Goal: Task Accomplishment & Management: Use online tool/utility

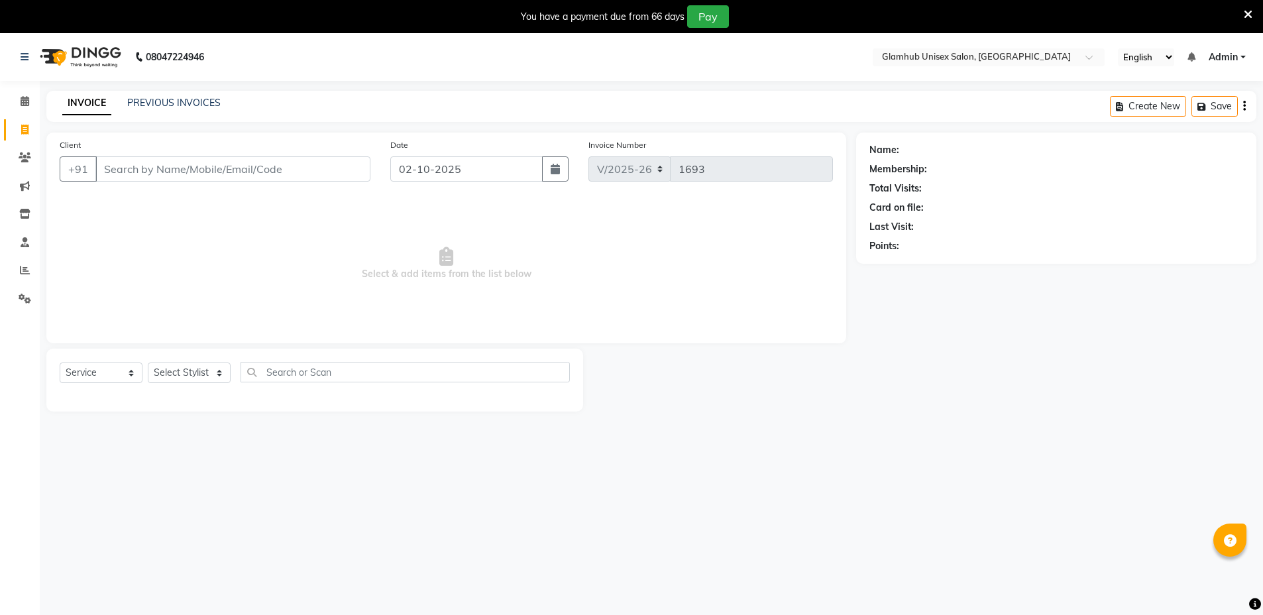
select select "7771"
select select "service"
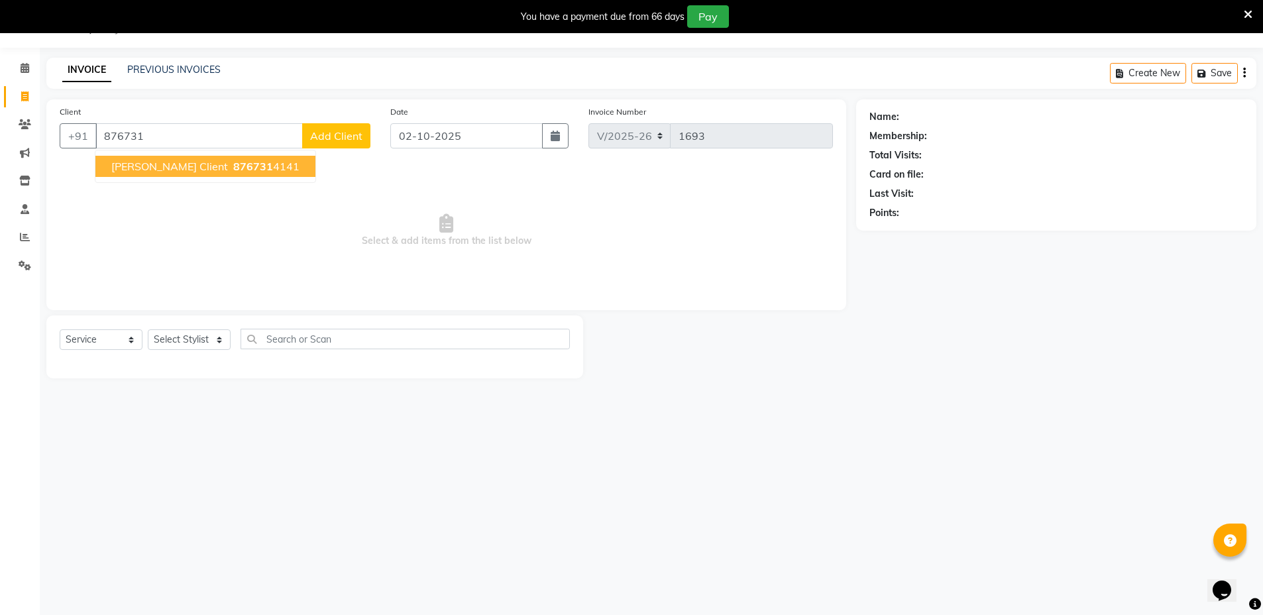
click at [233, 165] on span "876731" at bounding box center [253, 166] width 40 height 13
type input "8767314141"
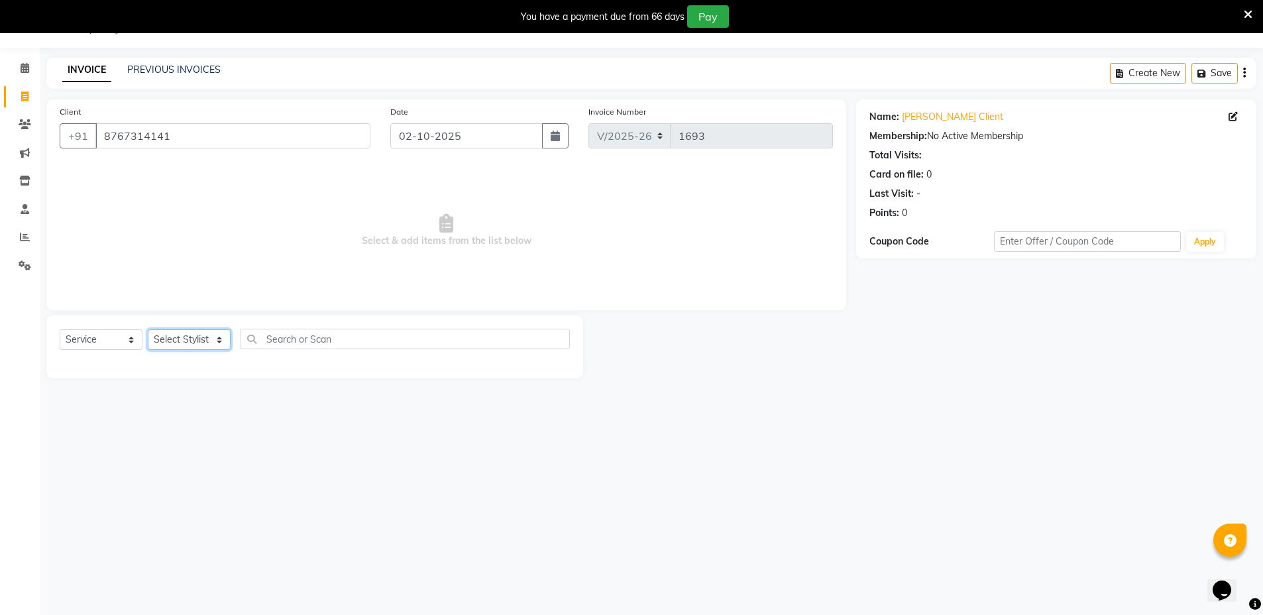
click at [187, 331] on select "Select Stylist [PERSON_NAME] [PERSON_NAME] [PERSON_NAME] [PERSON_NAME]" at bounding box center [189, 339] width 83 height 21
select select "69351"
click at [148, 329] on select "Select Stylist [PERSON_NAME] [PERSON_NAME] [PERSON_NAME] [PERSON_NAME]" at bounding box center [189, 339] width 83 height 21
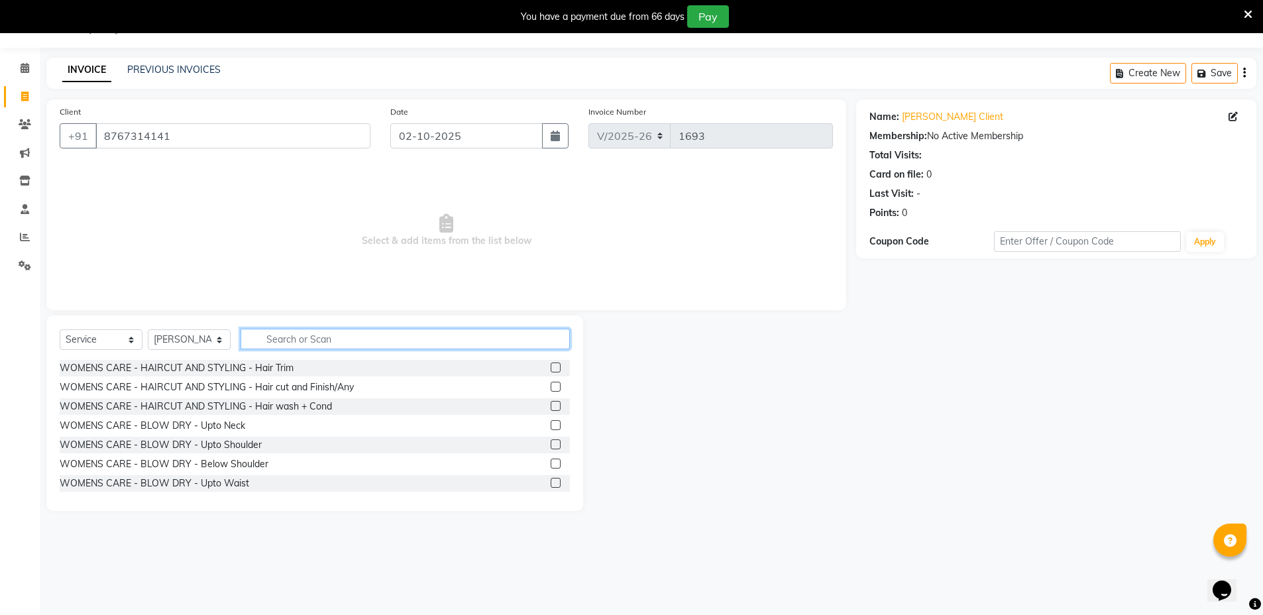
click at [362, 335] on input "text" at bounding box center [404, 339] width 329 height 21
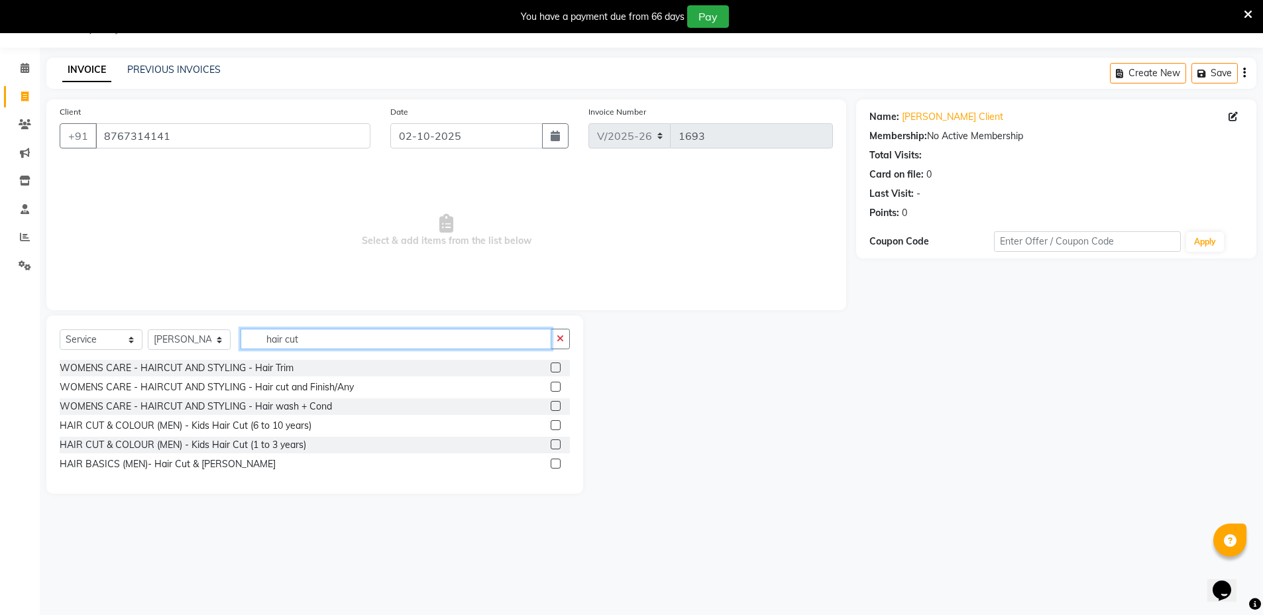
type input "hair cut"
click at [555, 463] on label at bounding box center [555, 463] width 10 height 10
click at [555, 463] on input "checkbox" at bounding box center [554, 464] width 9 height 9
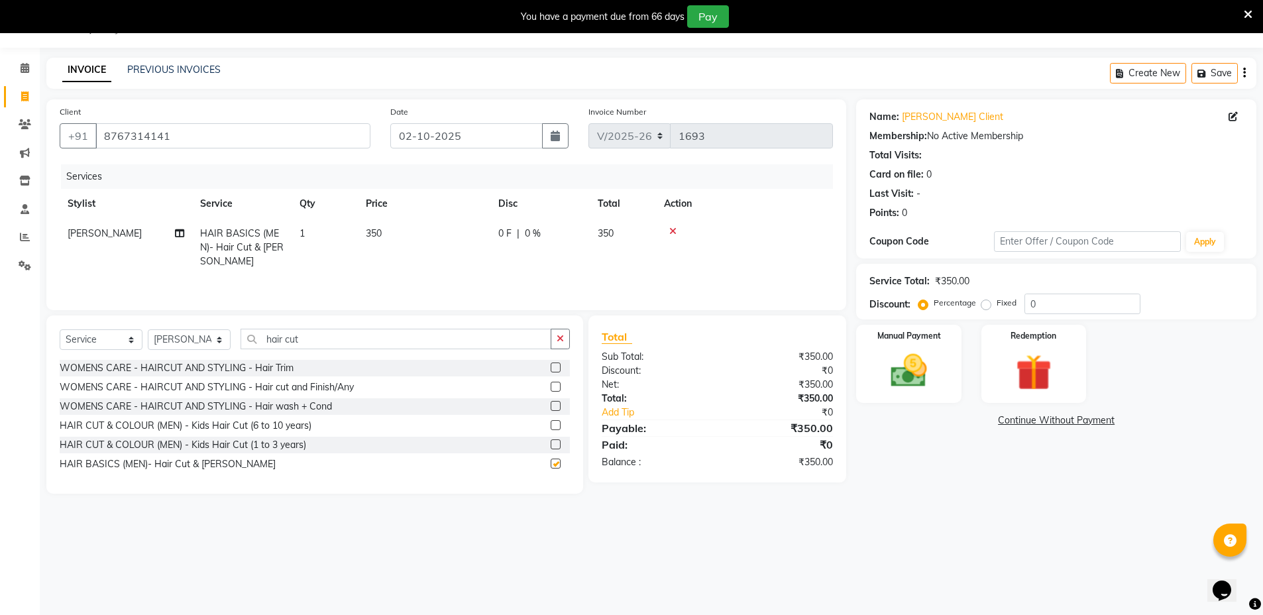
checkbox input "false"
click at [912, 368] on img at bounding box center [908, 370] width 61 height 43
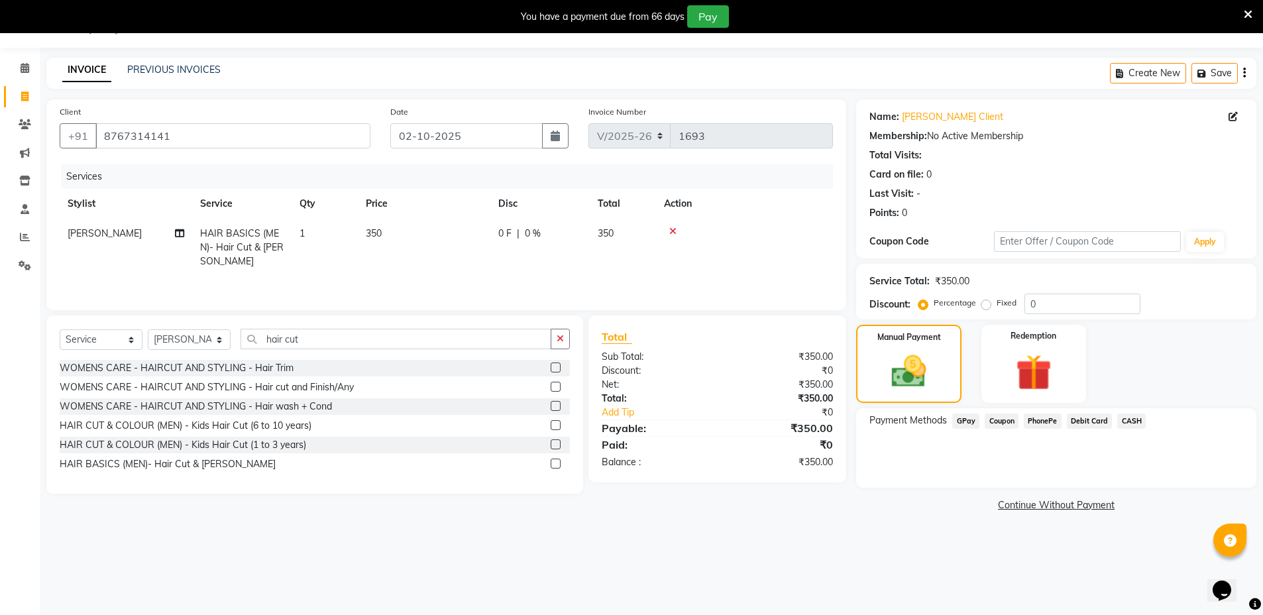
click at [1129, 419] on span "CASH" at bounding box center [1131, 420] width 28 height 15
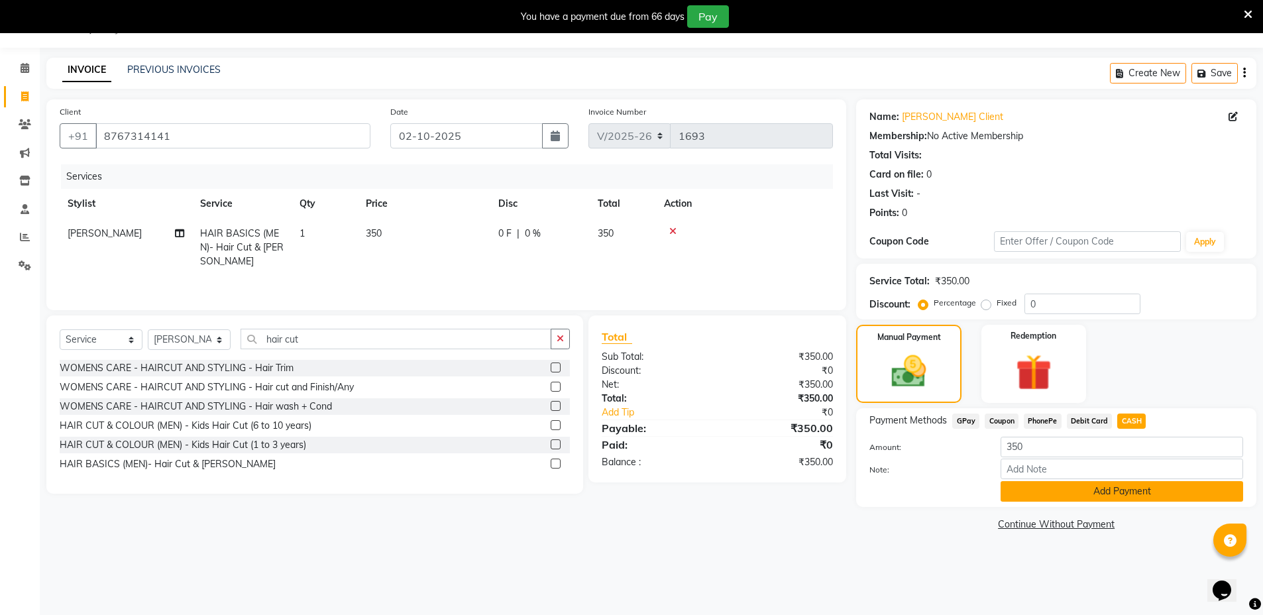
click at [1141, 489] on button "Add Payment" at bounding box center [1121, 491] width 242 height 21
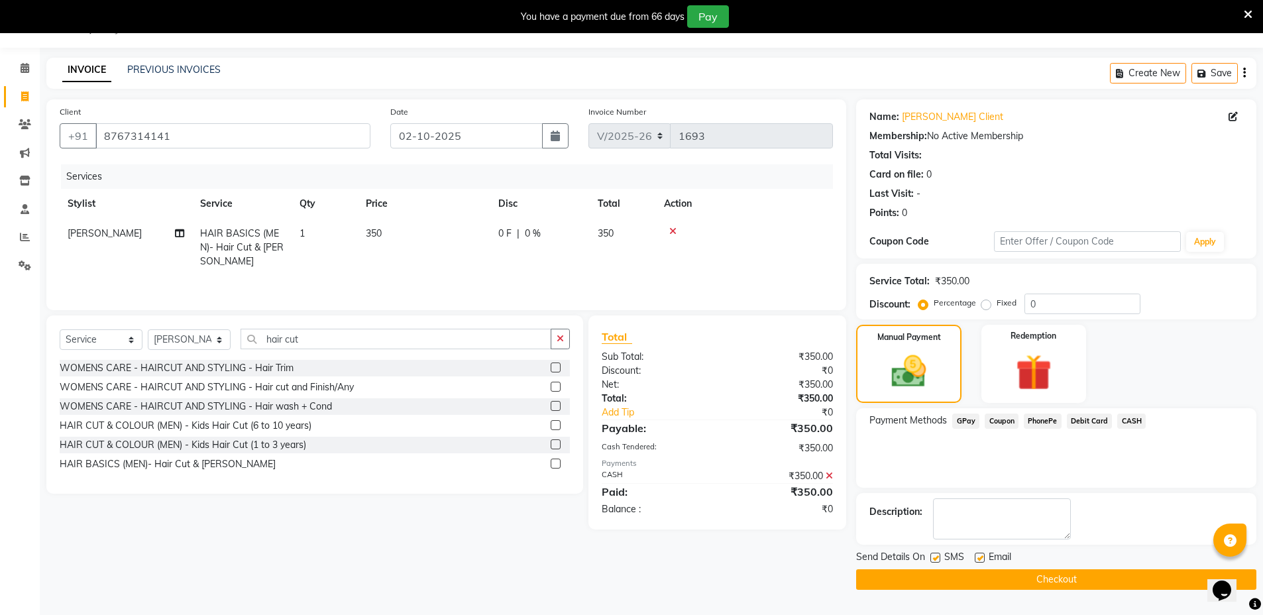
click at [1102, 580] on button "Checkout" at bounding box center [1056, 579] width 400 height 21
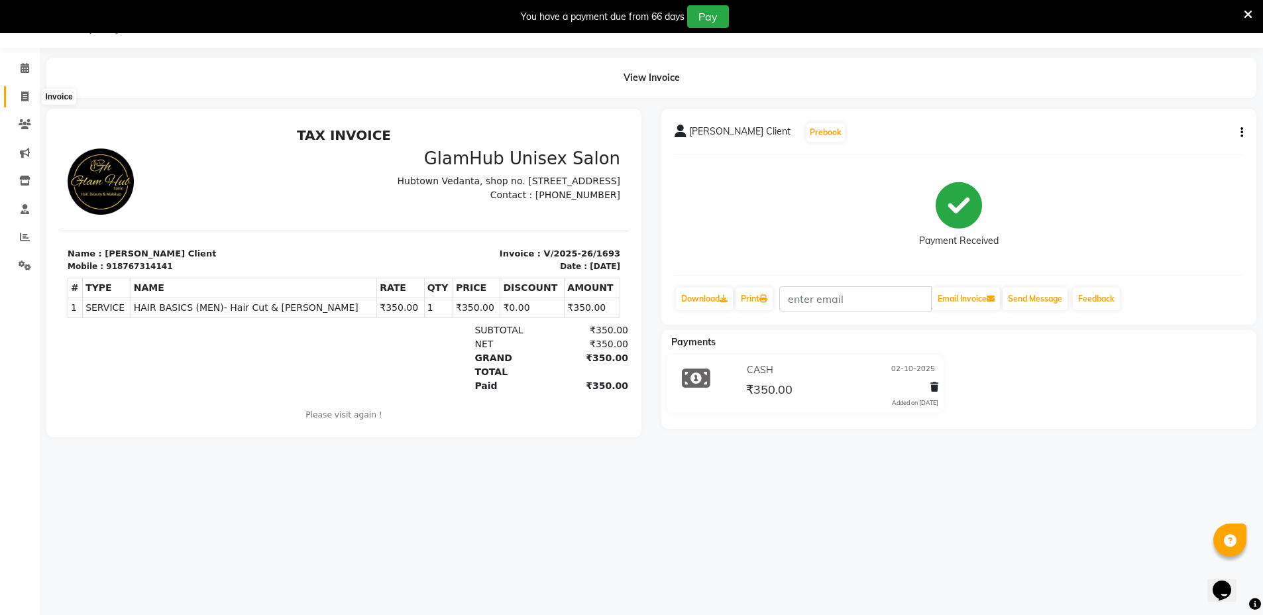
click at [23, 93] on icon at bounding box center [24, 96] width 7 height 10
select select "service"
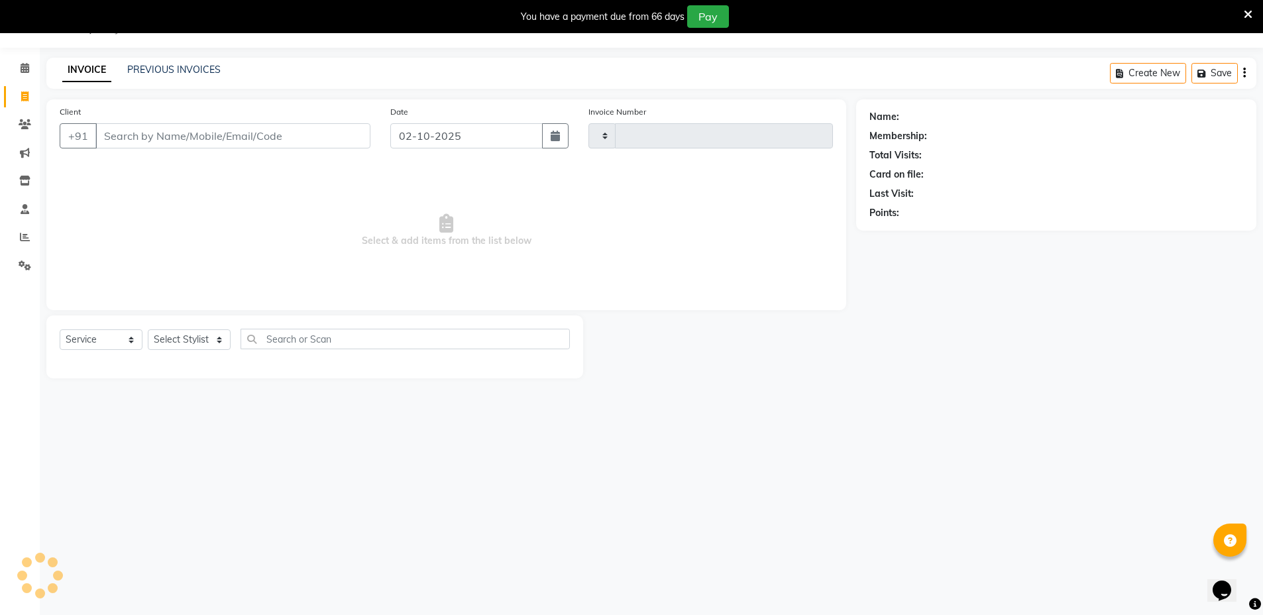
type input "1694"
select select "7771"
click at [164, 72] on link "PREVIOUS INVOICES" at bounding box center [173, 70] width 93 height 12
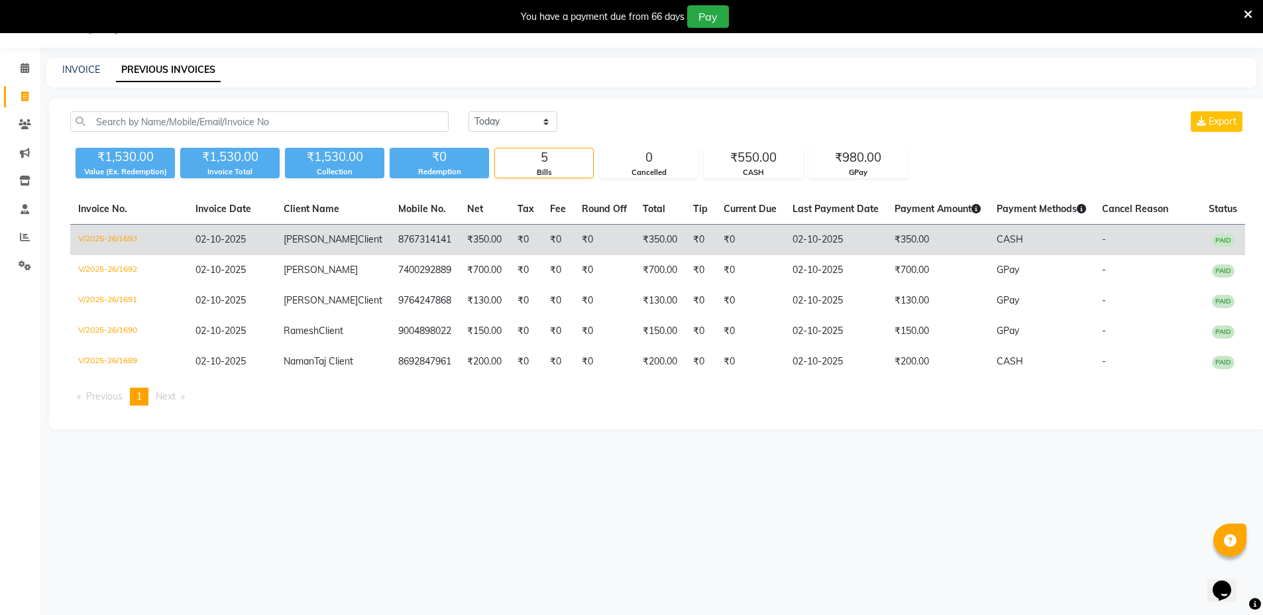
click at [323, 235] on span "[PERSON_NAME]" at bounding box center [321, 239] width 74 height 12
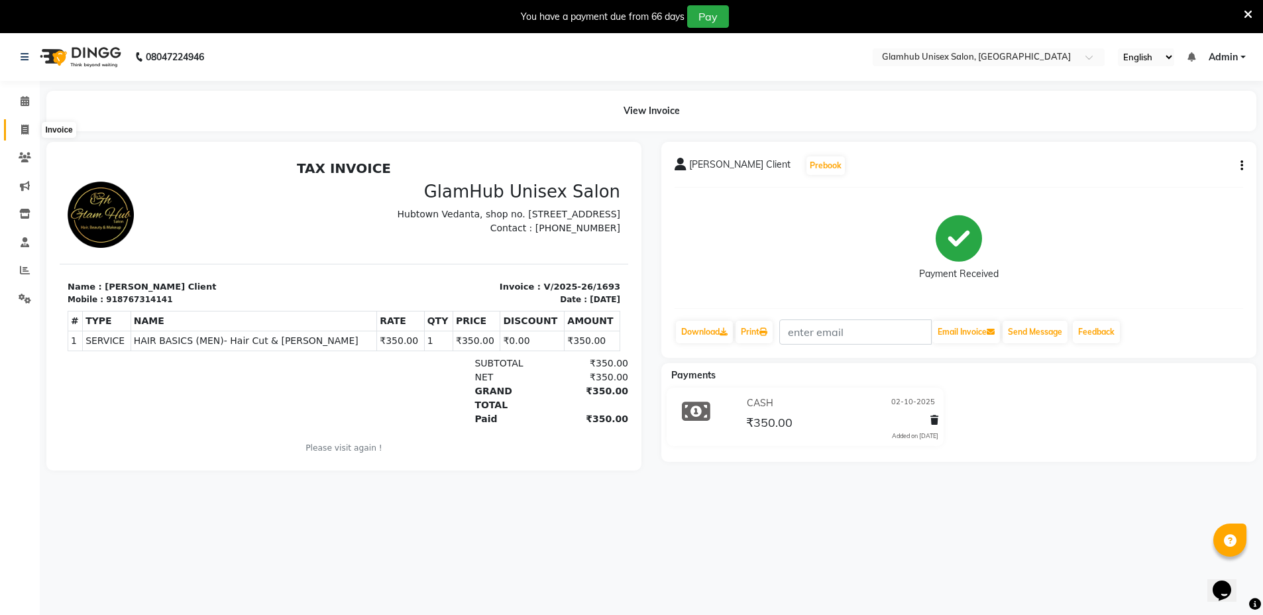
click at [25, 129] on icon at bounding box center [24, 130] width 7 height 10
select select "7771"
select select "service"
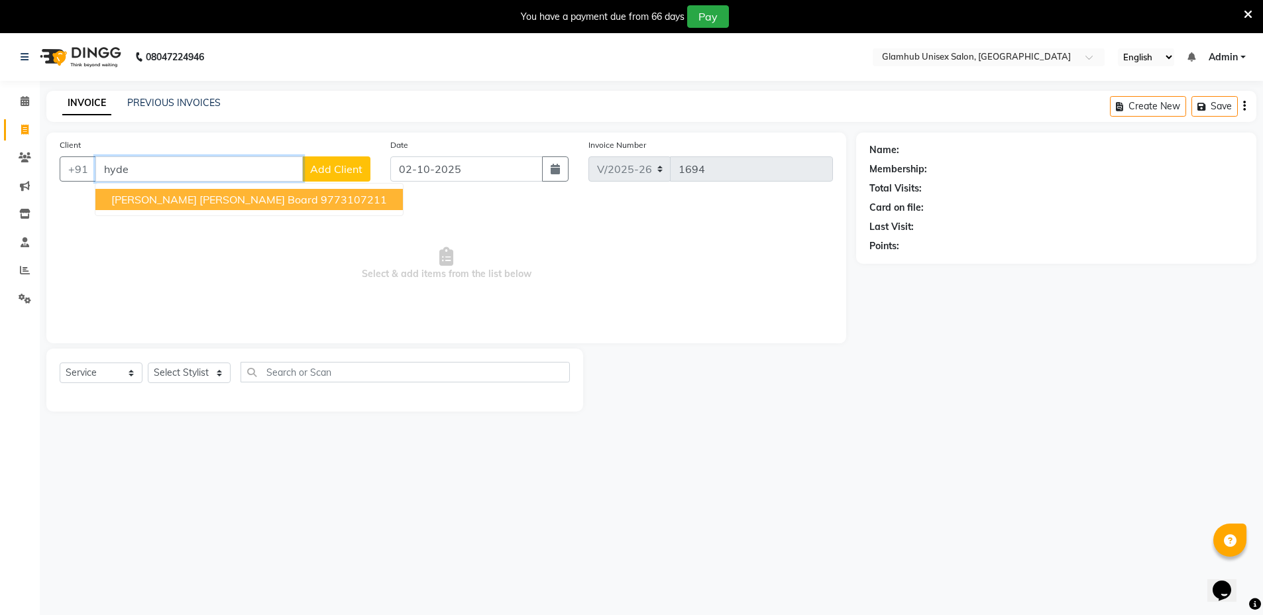
type input "hyde"
